Goal: Entertainment & Leisure: Consume media (video, audio)

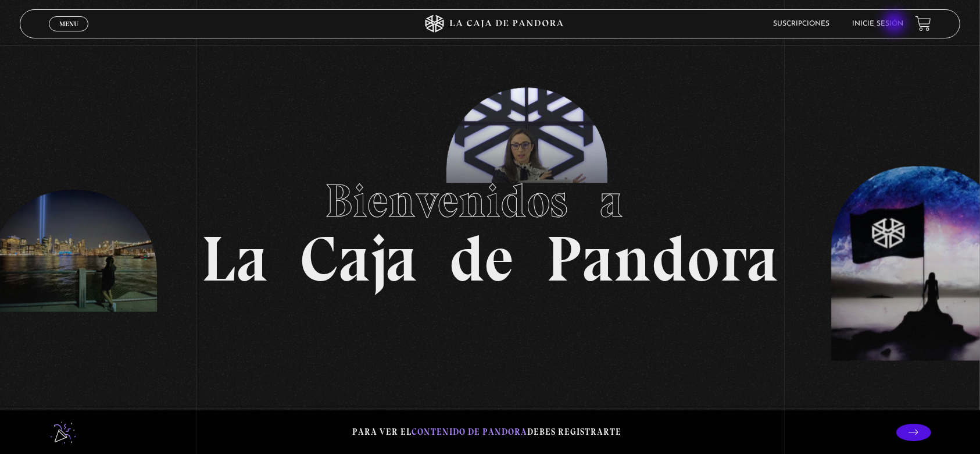
drag, startPoint x: 896, startPoint y: 29, endPoint x: 897, endPoint y: 23, distance: 5.8
click at [897, 23] on li "Inicie sesión" at bounding box center [878, 24] width 51 height 18
click at [897, 23] on link "Inicie sesión" at bounding box center [878, 23] width 51 height 7
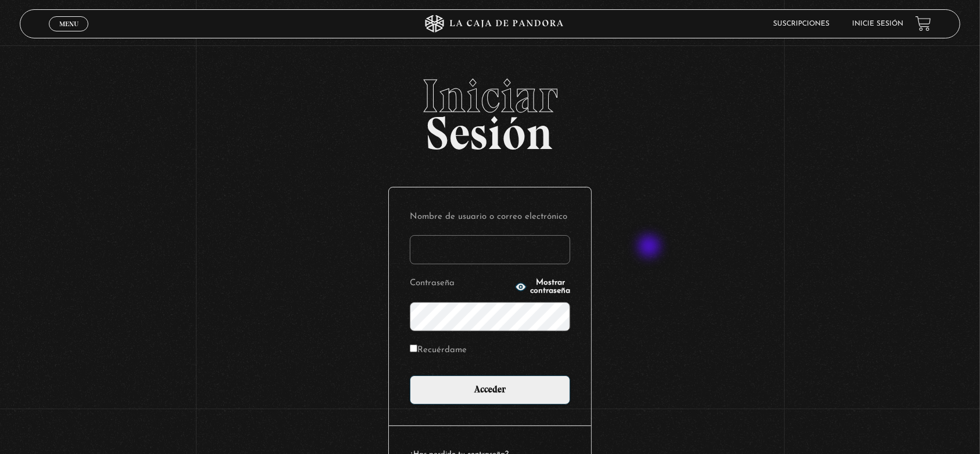
type input "monsee26"
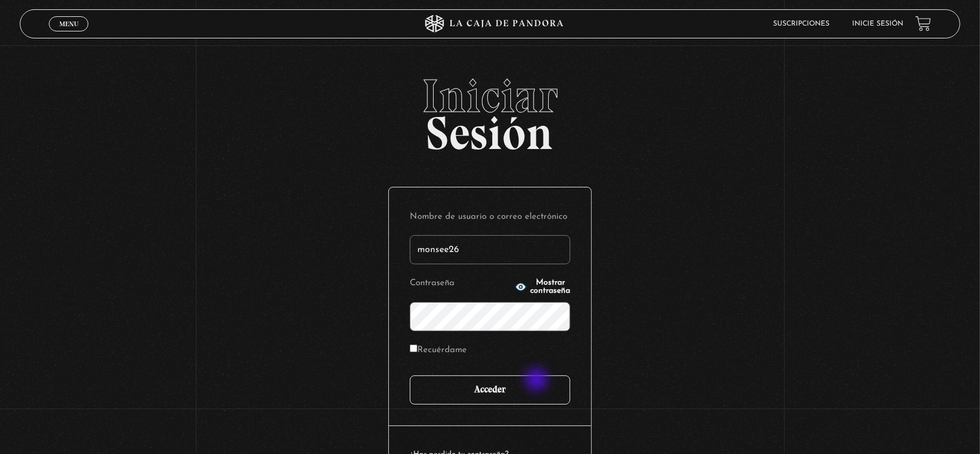
click at [538, 381] on input "Acceder" at bounding box center [490, 389] width 160 height 29
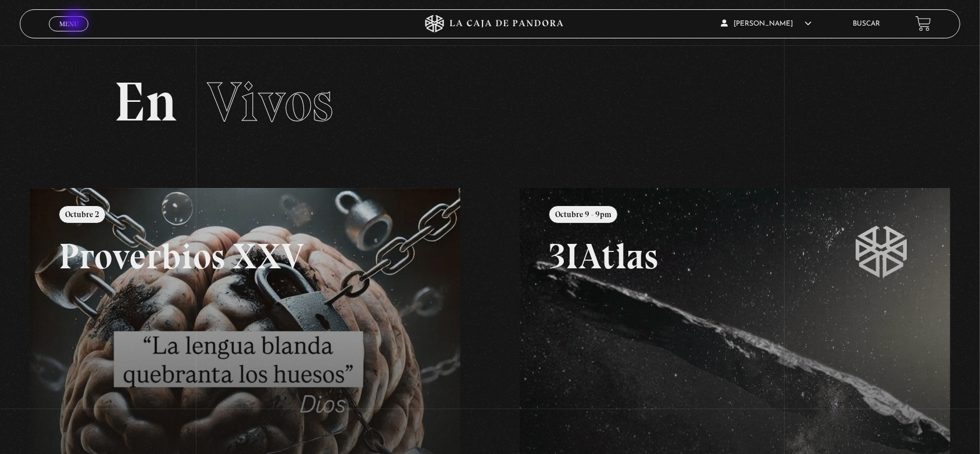
click at [76, 22] on span "Menu" at bounding box center [68, 23] width 19 height 7
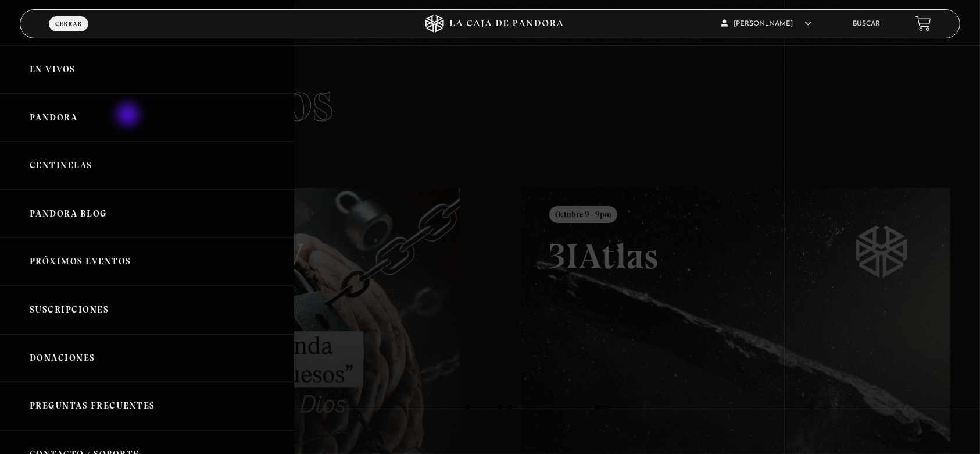
click at [129, 115] on link "Pandora" at bounding box center [147, 118] width 294 height 48
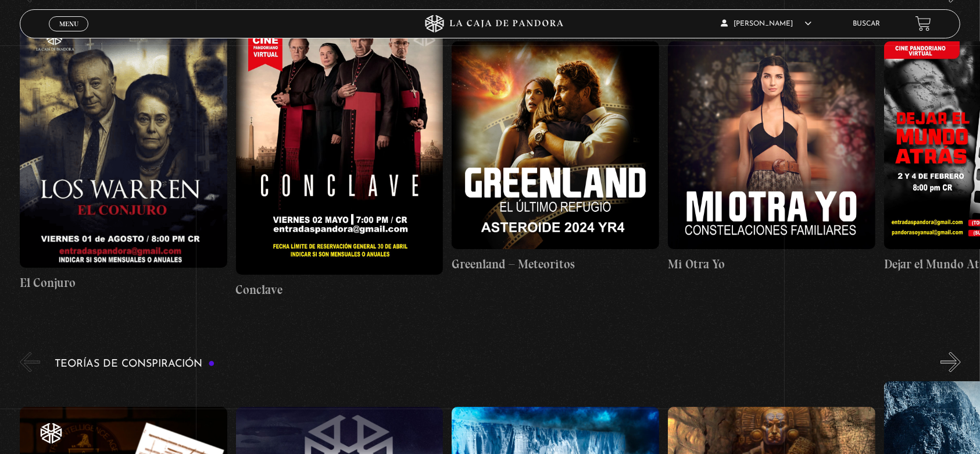
scroll to position [1892, 0]
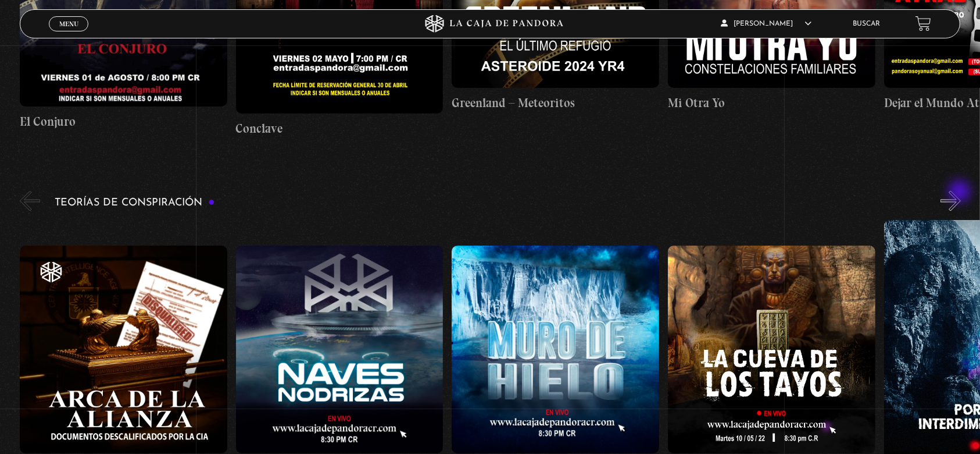
click at [961, 192] on button "»" at bounding box center [951, 201] width 20 height 20
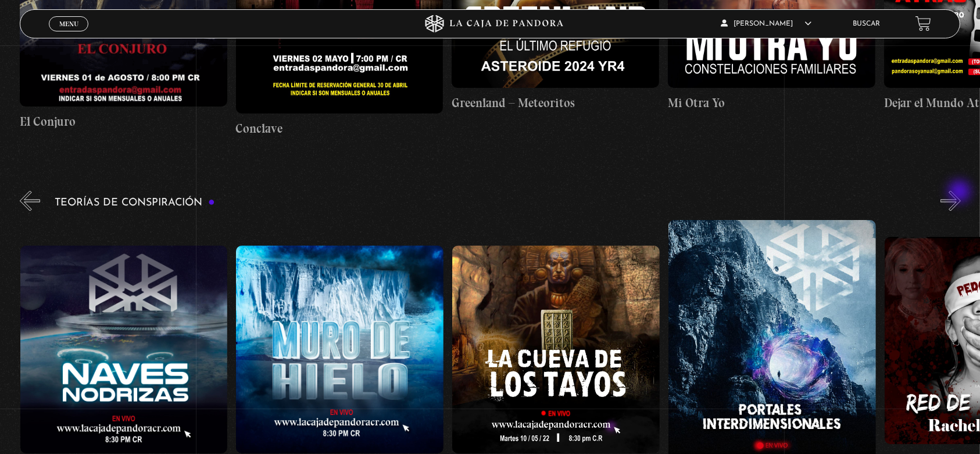
click at [961, 192] on button "»" at bounding box center [951, 201] width 20 height 20
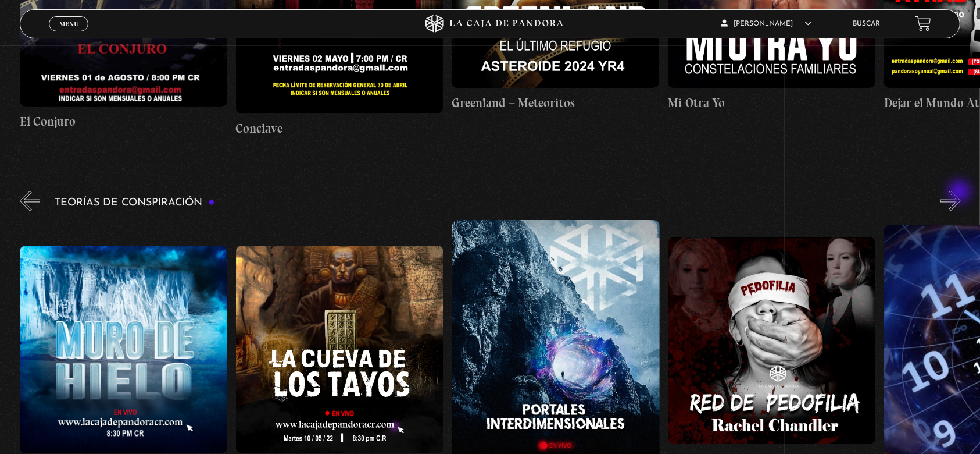
click at [961, 192] on button "»" at bounding box center [951, 201] width 20 height 20
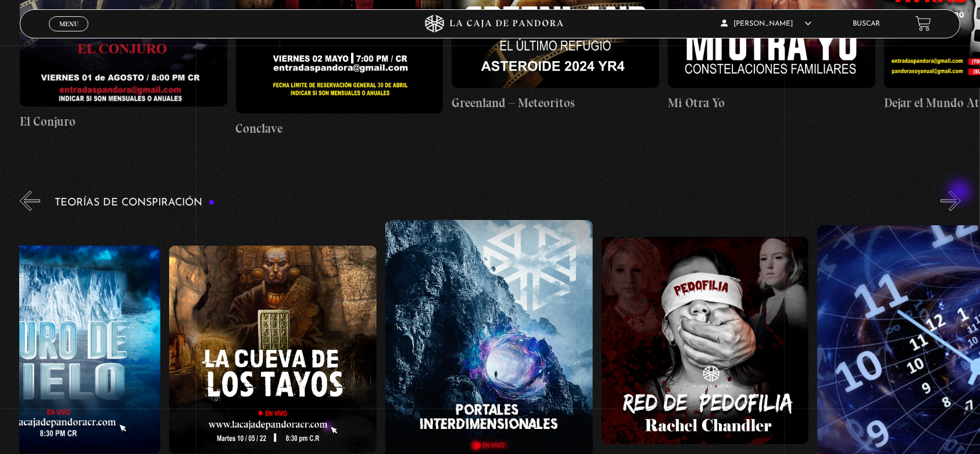
scroll to position [0, 540]
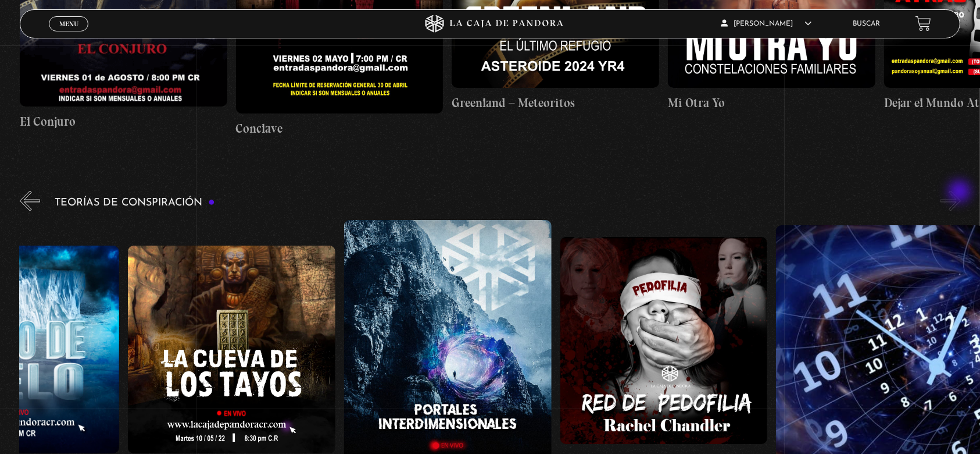
click at [961, 192] on button "»" at bounding box center [951, 201] width 20 height 20
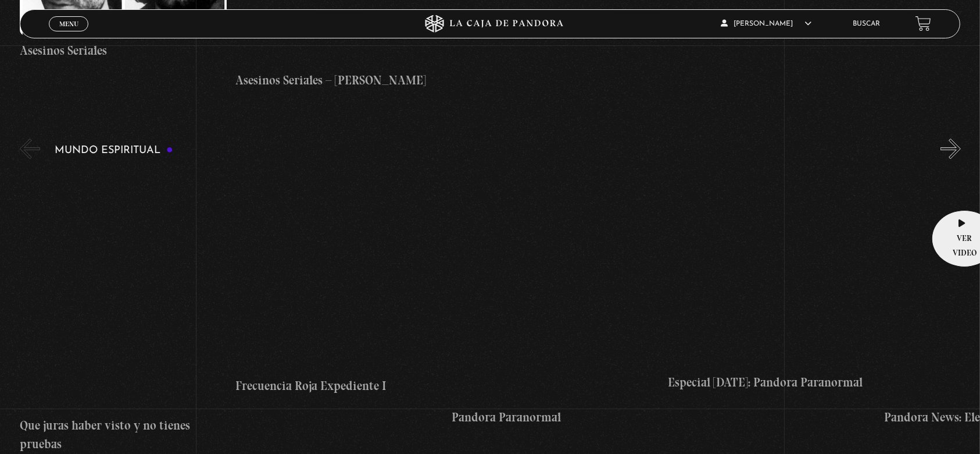
scroll to position [3690, 0]
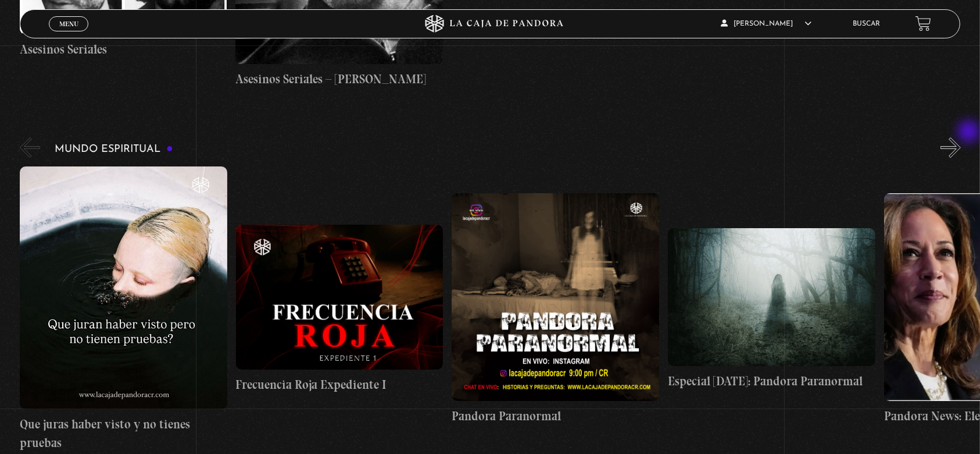
click at [961, 137] on button "»" at bounding box center [951, 147] width 20 height 20
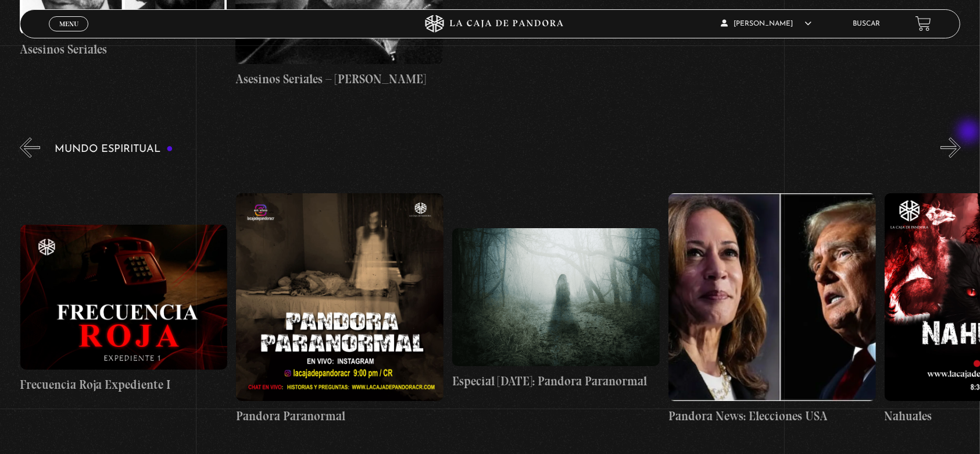
click at [961, 137] on button "»" at bounding box center [951, 147] width 20 height 20
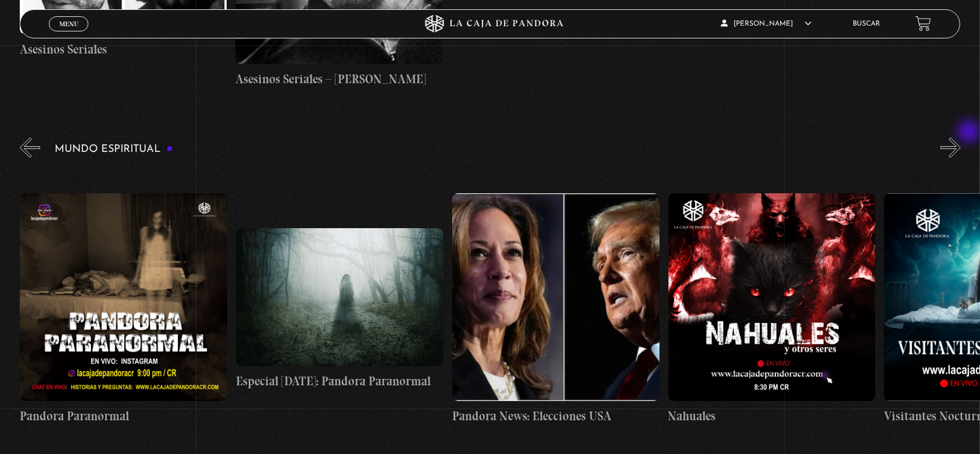
click at [961, 137] on button "»" at bounding box center [951, 147] width 20 height 20
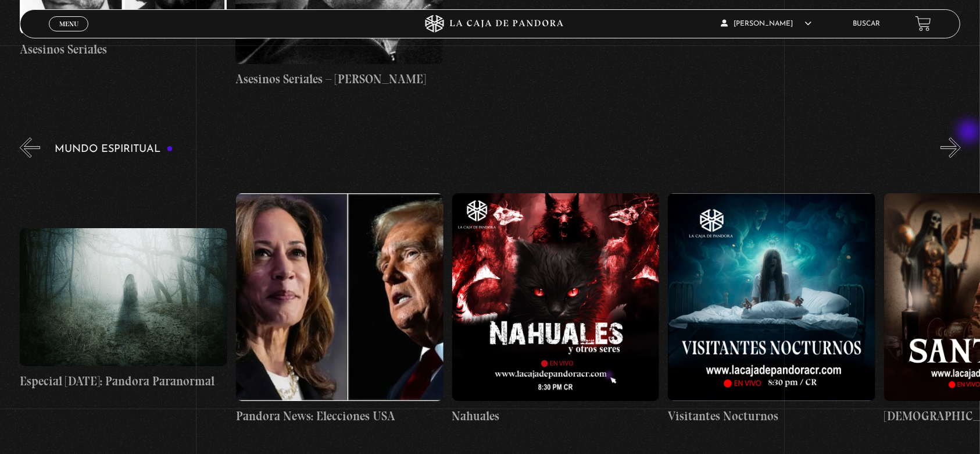
click at [961, 137] on button "»" at bounding box center [951, 147] width 20 height 20
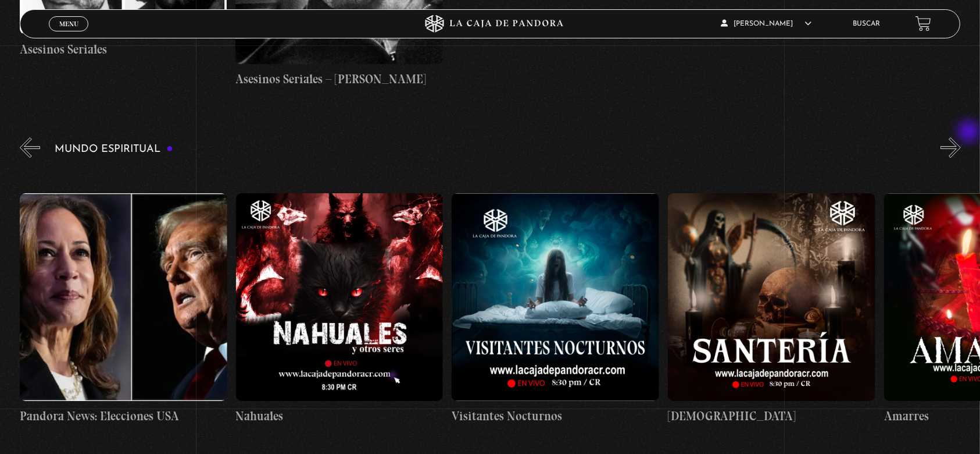
click at [961, 137] on button "»" at bounding box center [951, 147] width 20 height 20
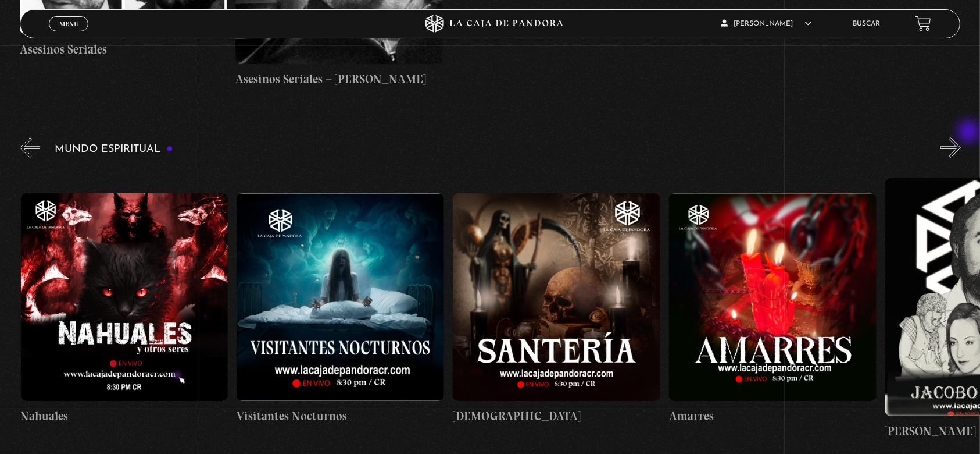
scroll to position [0, 1080]
click at [961, 137] on button "»" at bounding box center [951, 147] width 20 height 20
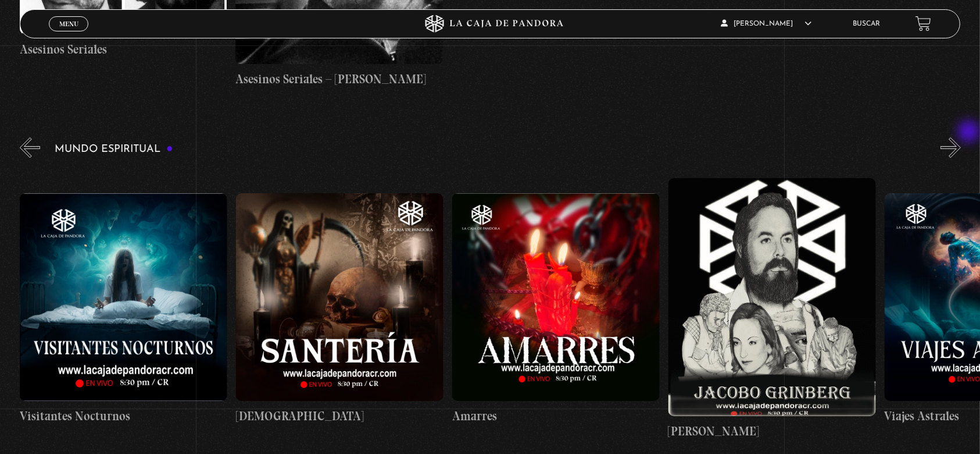
click at [961, 137] on button "»" at bounding box center [951, 147] width 20 height 20
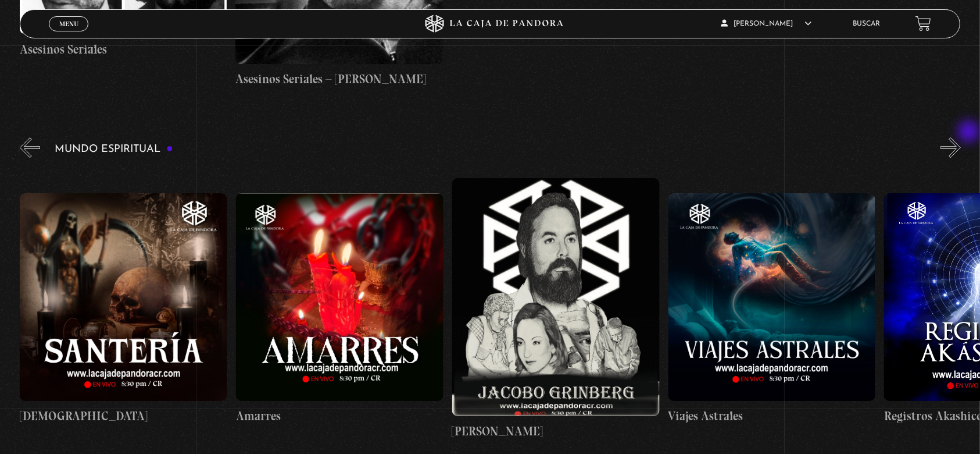
click at [961, 137] on button "»" at bounding box center [951, 147] width 20 height 20
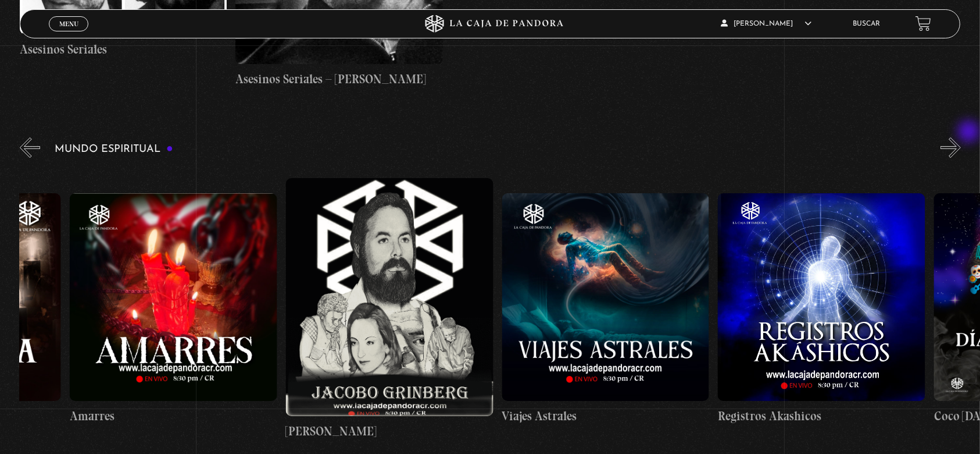
click at [961, 137] on button "»" at bounding box center [951, 147] width 20 height 20
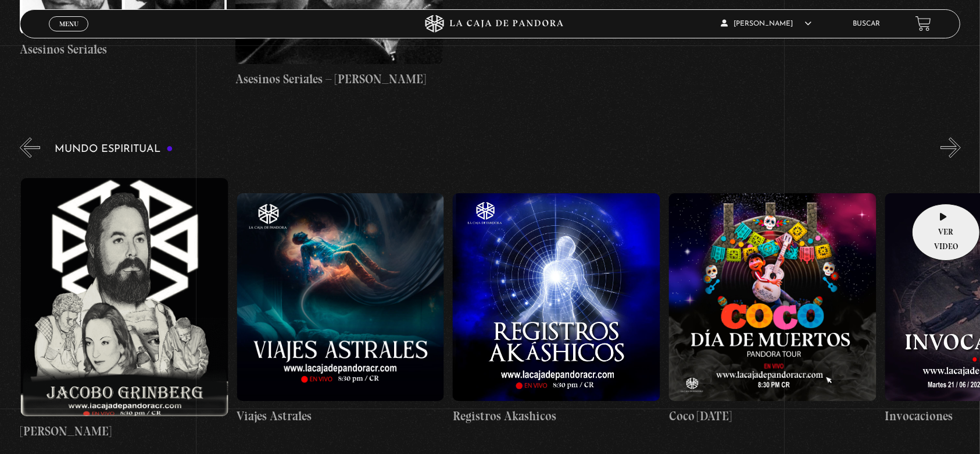
scroll to position [0, 1945]
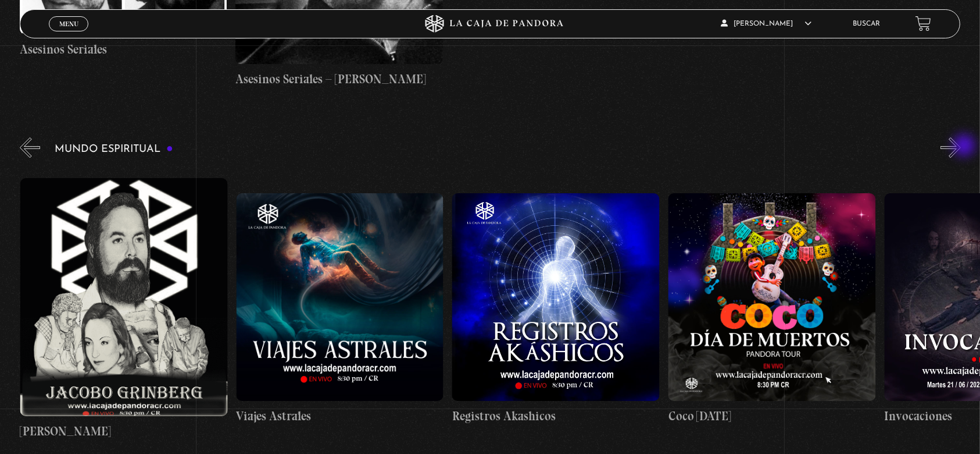
click at [961, 147] on button "»" at bounding box center [951, 147] width 20 height 20
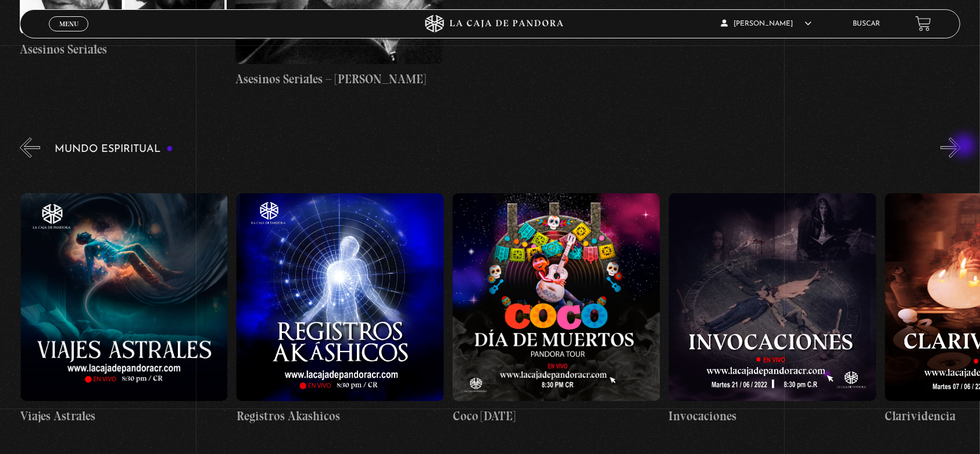
click at [961, 147] on button "»" at bounding box center [951, 147] width 20 height 20
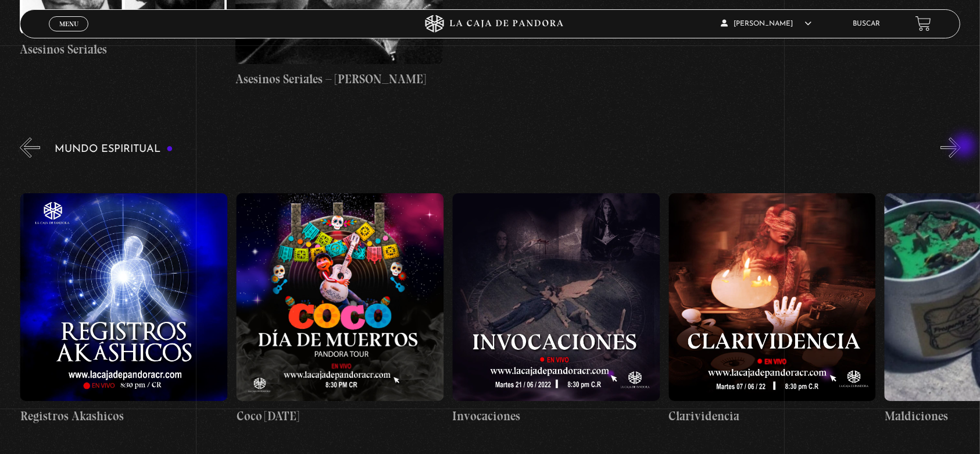
click at [961, 147] on button "»" at bounding box center [951, 147] width 20 height 20
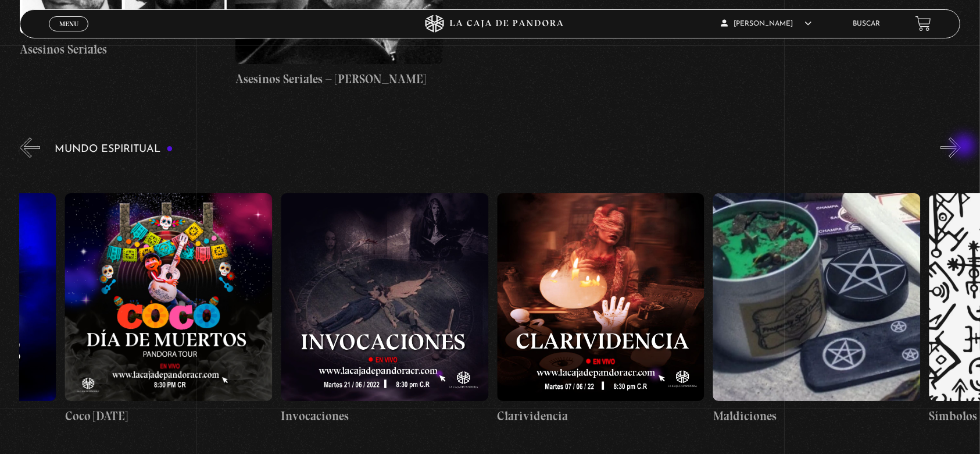
scroll to position [0, 2810]
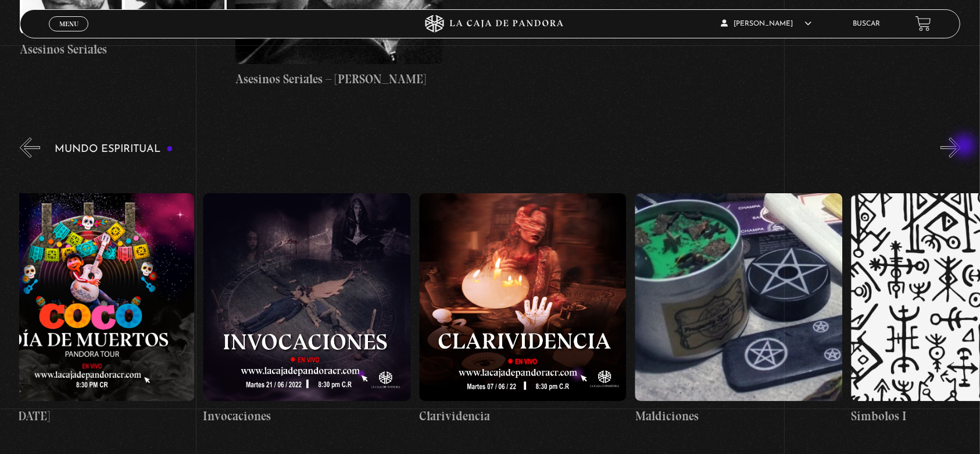
click at [961, 147] on button "»" at bounding box center [951, 147] width 20 height 20
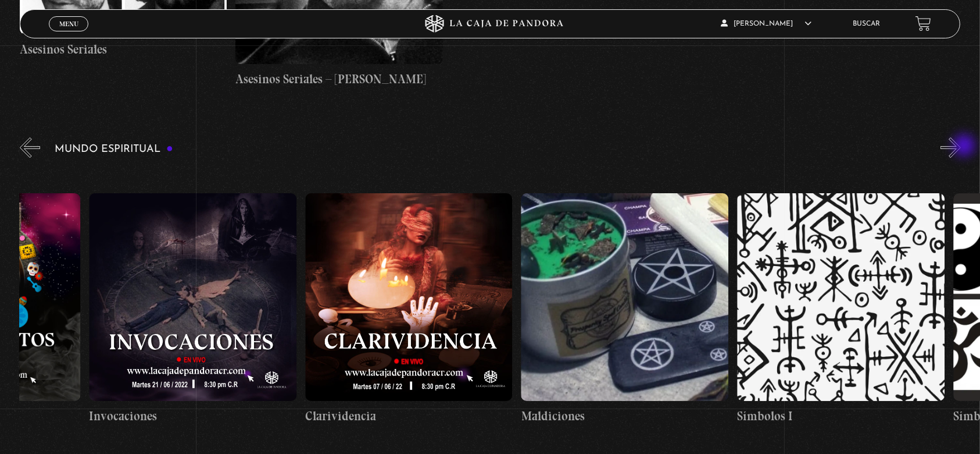
click at [961, 147] on button "»" at bounding box center [951, 147] width 20 height 20
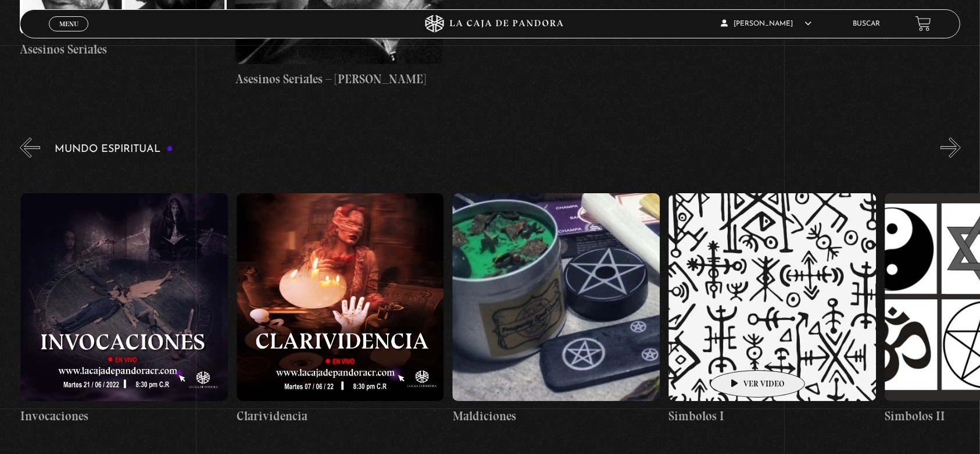
click at [740, 352] on figure at bounding box center [773, 297] width 208 height 208
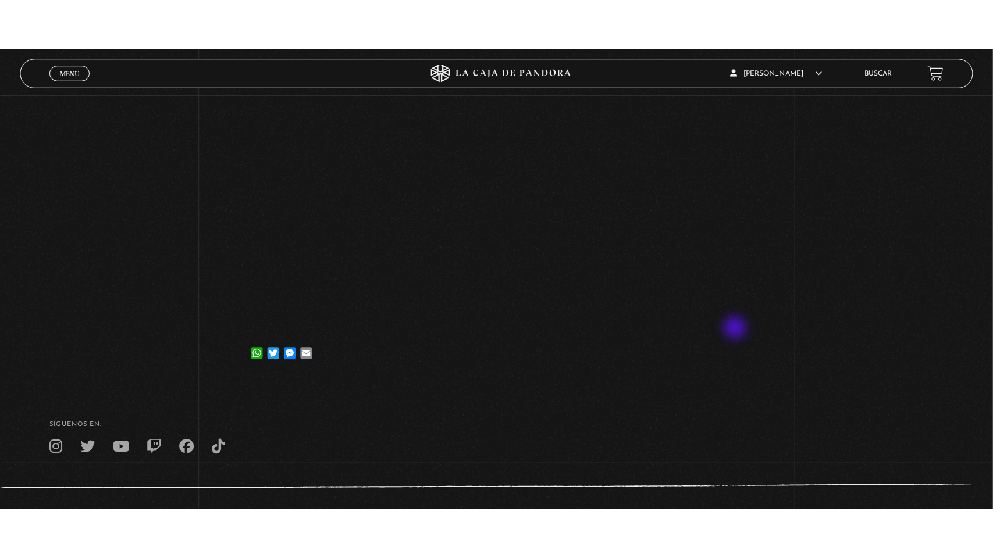
scroll to position [158, 0]
